Goal: Task Accomplishment & Management: Manage account settings

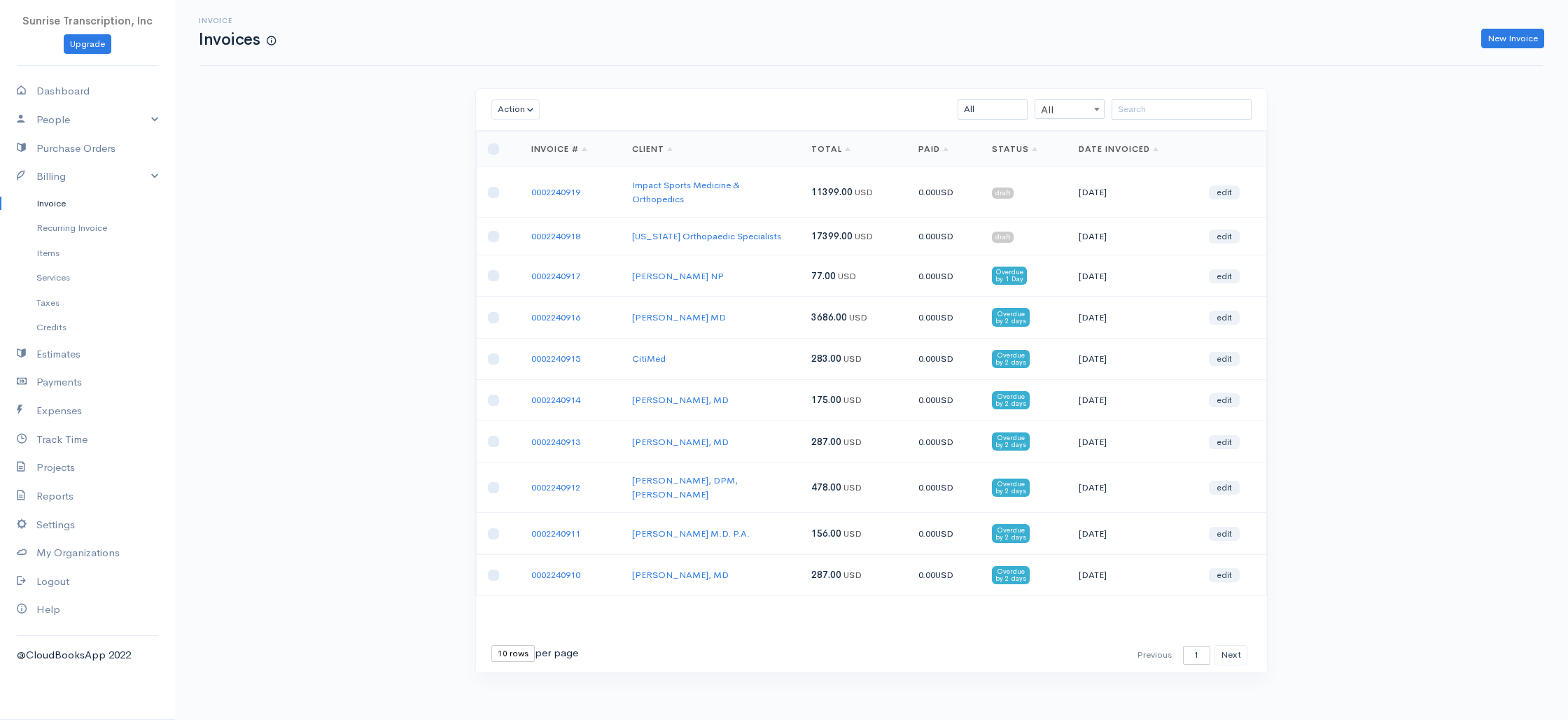
click at [492, 235] on input "checkbox" at bounding box center [493, 236] width 11 height 11
checkbox input "true"
click at [492, 194] on input "checkbox" at bounding box center [493, 192] width 11 height 11
checkbox input "true"
click at [514, 104] on button "Action" at bounding box center [516, 109] width 48 height 20
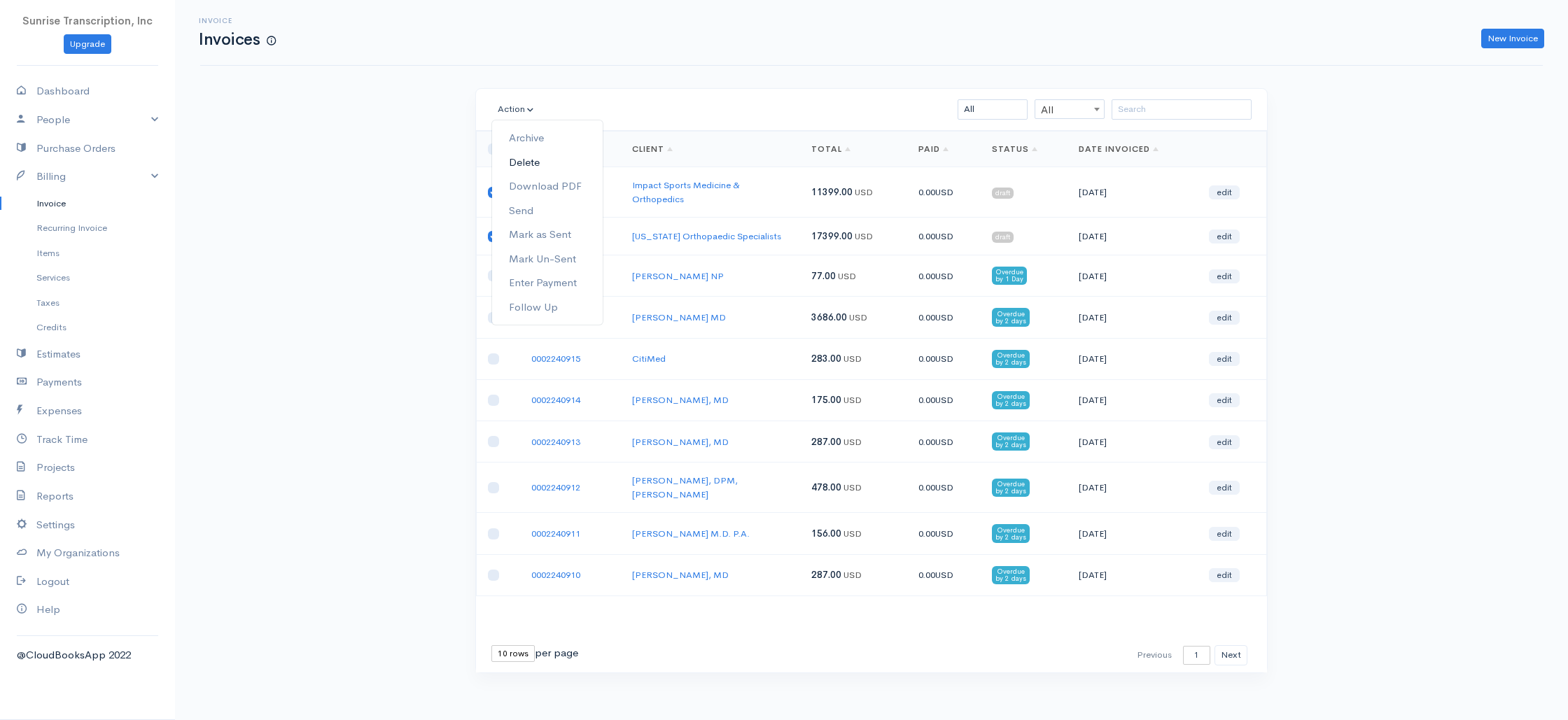
click at [524, 161] on link "Delete" at bounding box center [547, 162] width 110 height 24
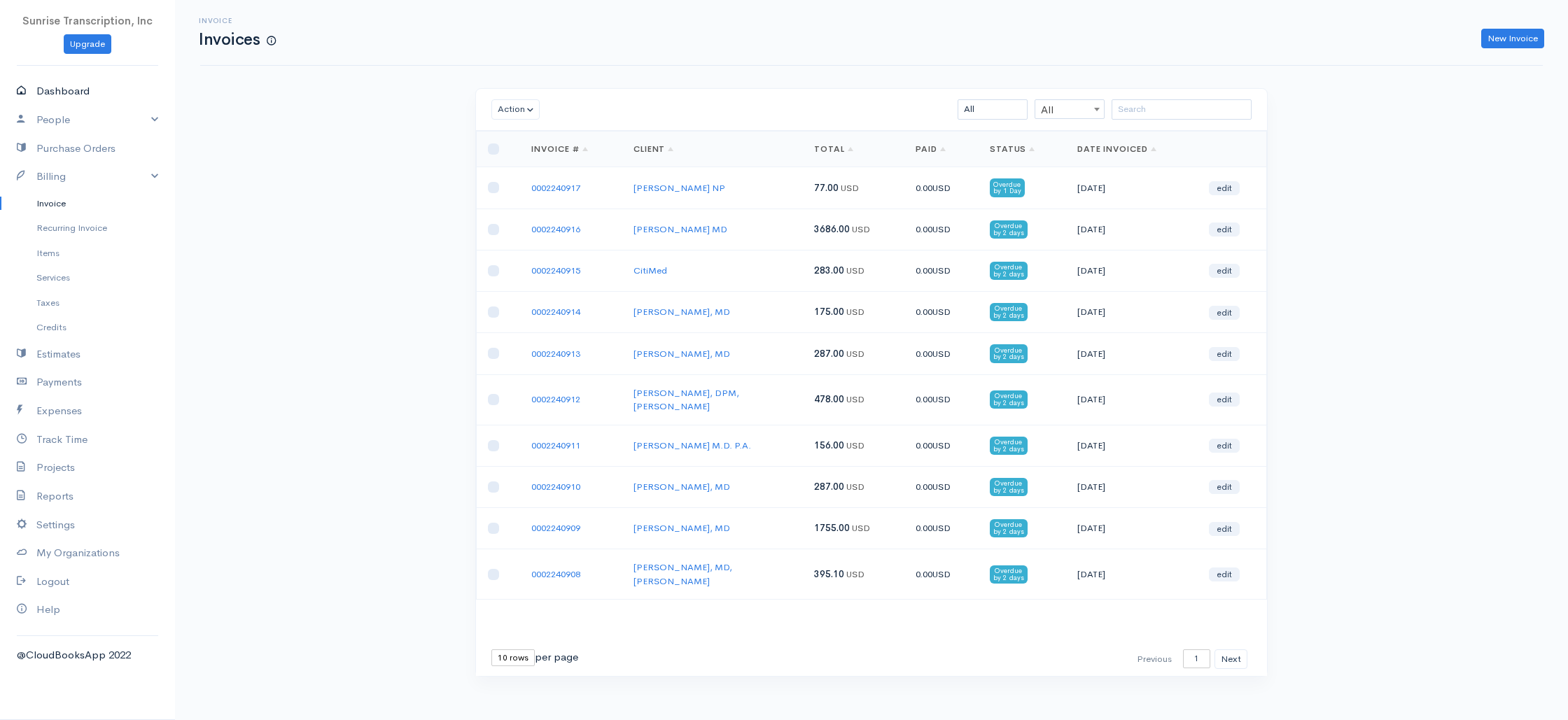
click at [85, 88] on link "Dashboard" at bounding box center [88, 91] width 175 height 29
select select "365"
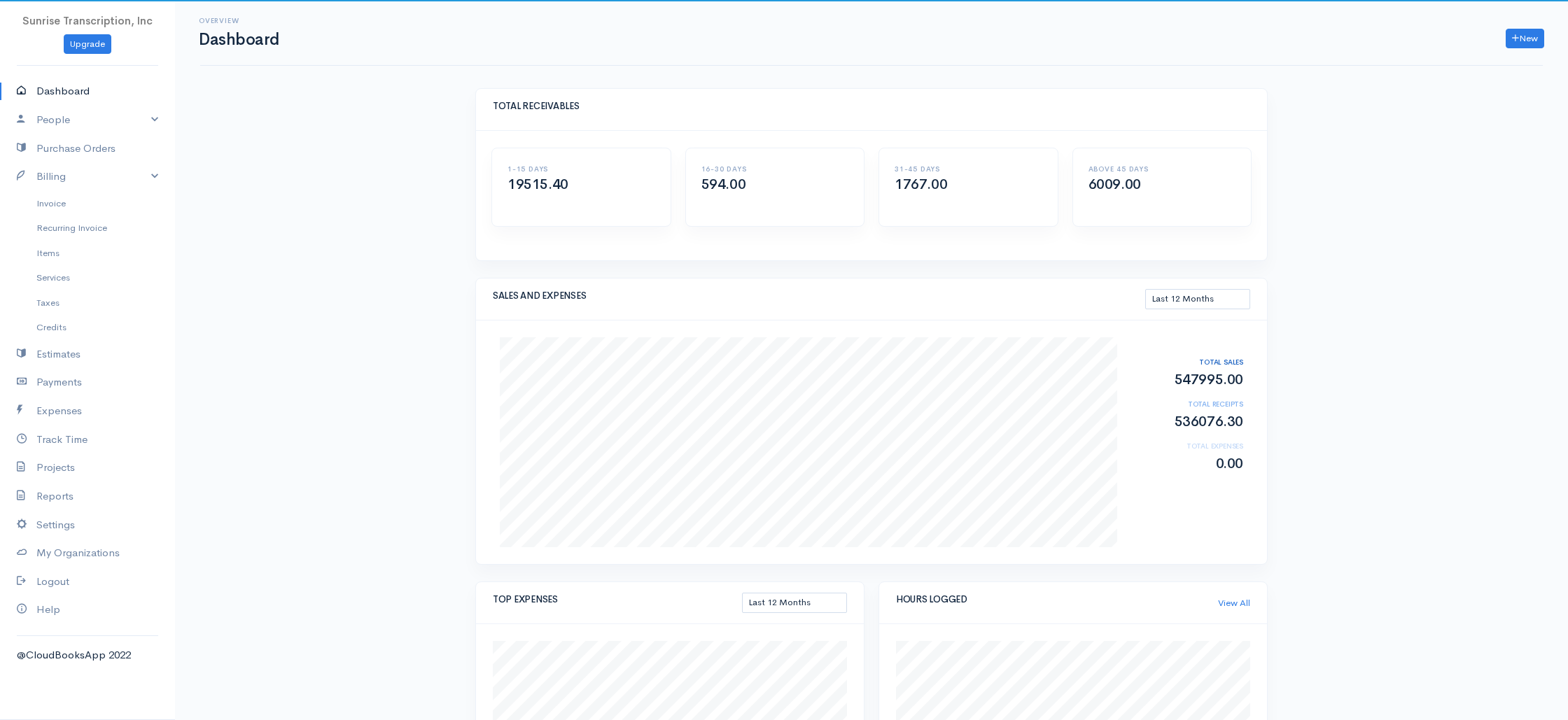
click at [245, 155] on div "Overview Dashboard New Invoice Client Quote Project Invoices Quotes Clients Exp…" at bounding box center [871, 679] width 1393 height 1358
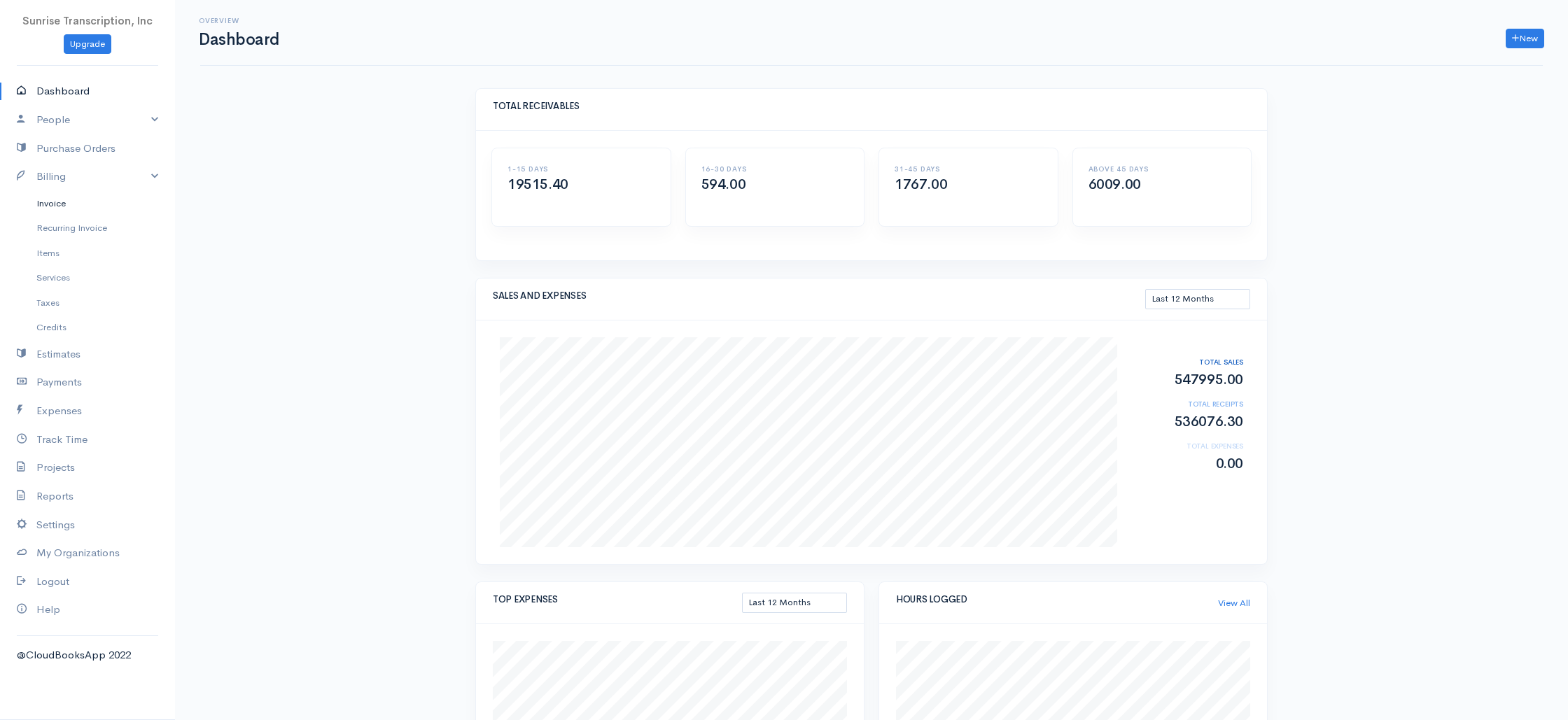
click at [57, 202] on link "Invoice" at bounding box center [88, 203] width 175 height 25
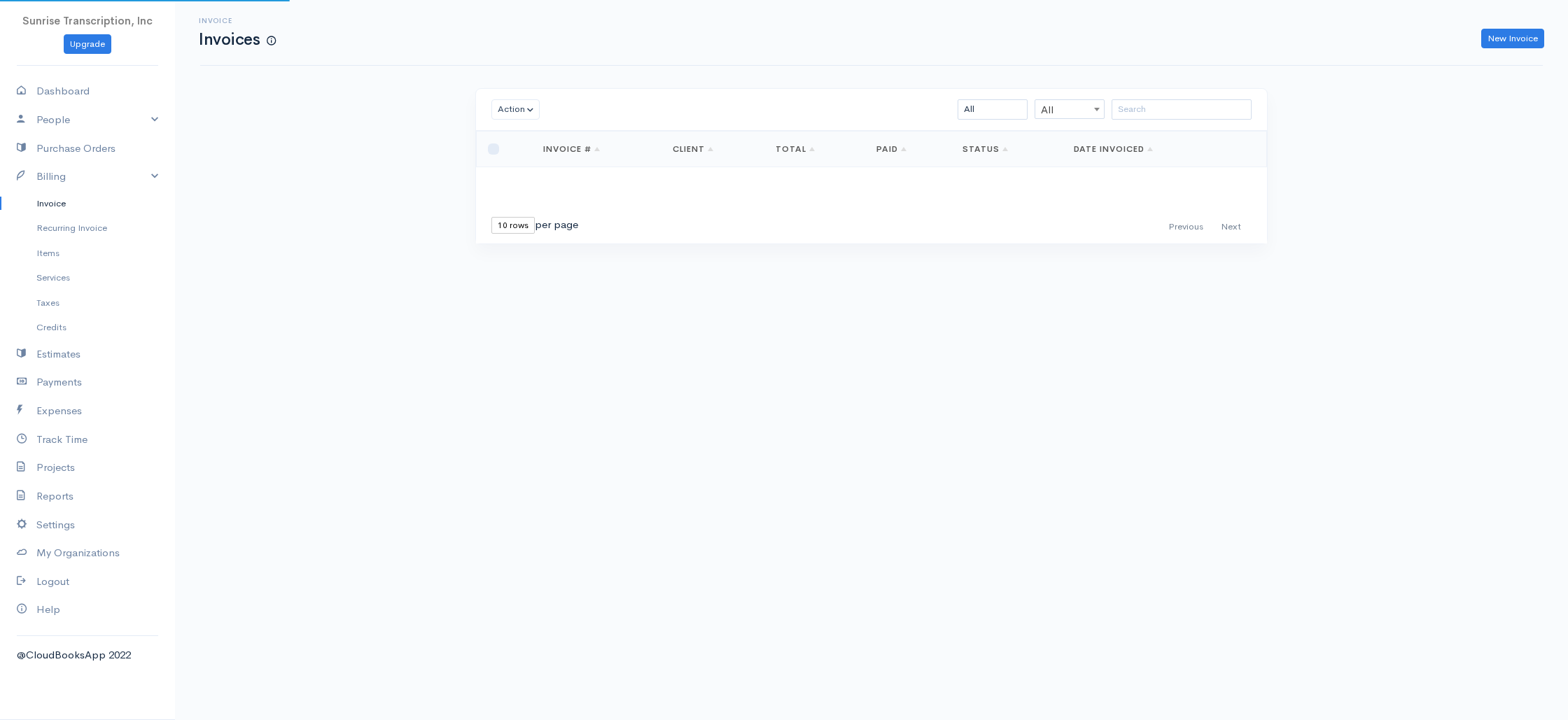
click at [303, 177] on div "Invoice Invoices New Invoice Action Archive Delete Download PDF Send [PERSON_NA…" at bounding box center [871, 148] width 1393 height 296
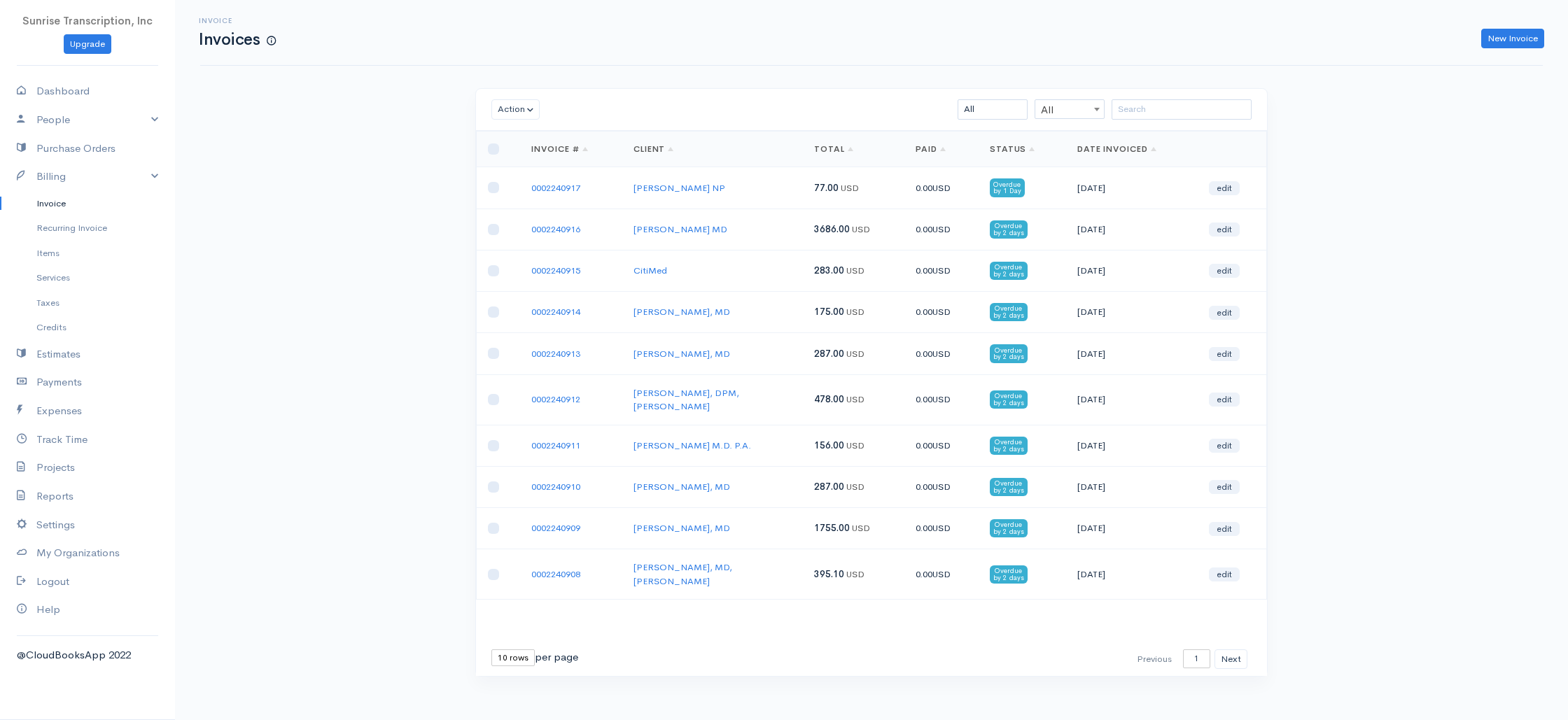
drag, startPoint x: 269, startPoint y: 260, endPoint x: 196, endPoint y: 7, distance: 263.3
click at [269, 260] on div "Invoice Invoices New Invoice Action Archive Delete Download PDF Send [PERSON_NA…" at bounding box center [871, 364] width 1393 height 728
